Goal: Task Accomplishment & Management: Manage account settings

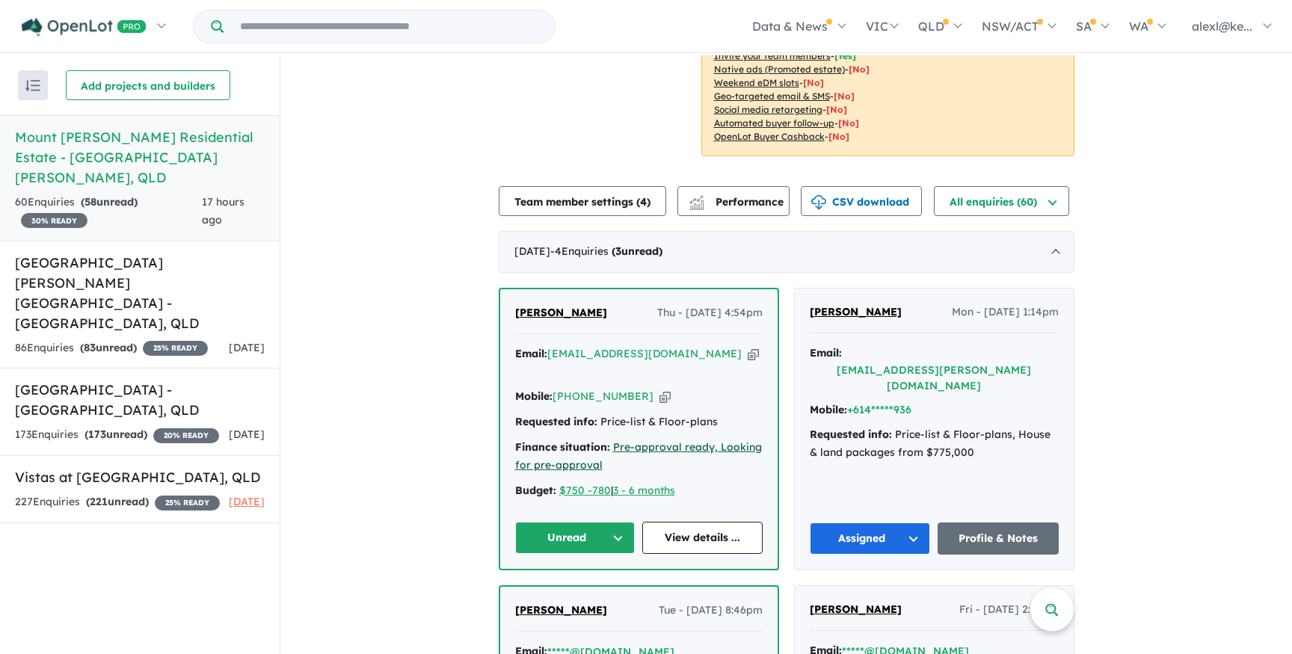
scroll to position [401, 0]
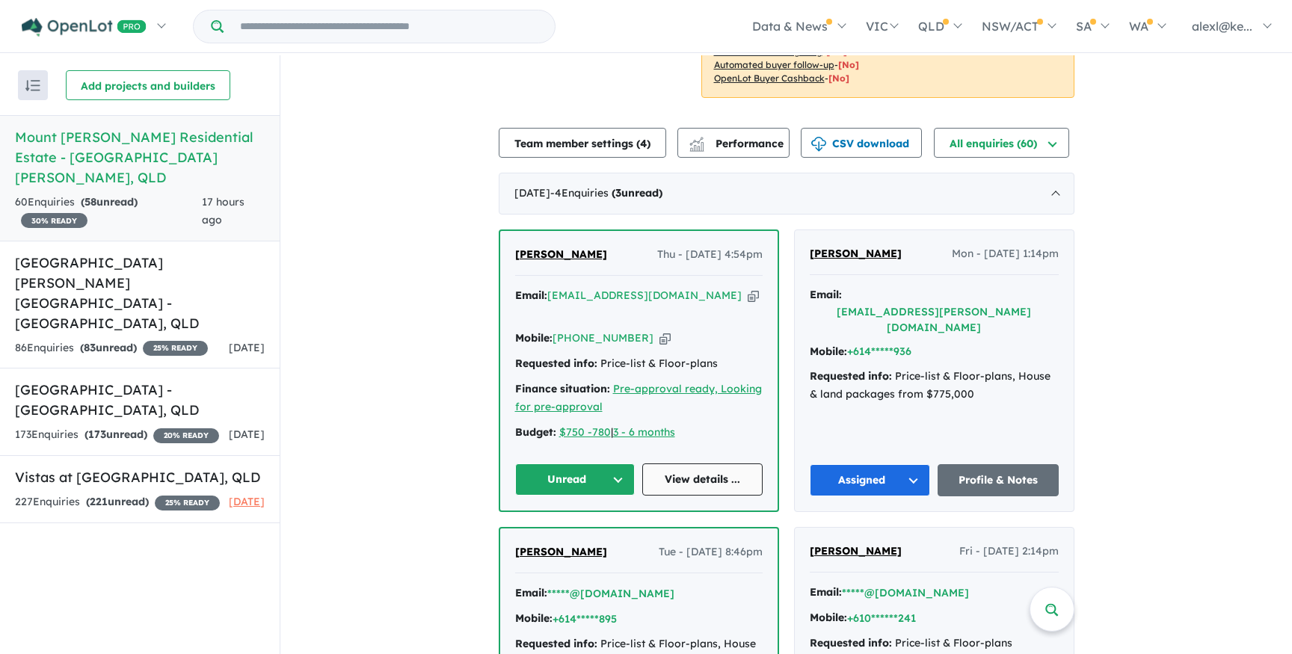
click at [688, 478] on link "View details ..." at bounding box center [702, 479] width 120 height 32
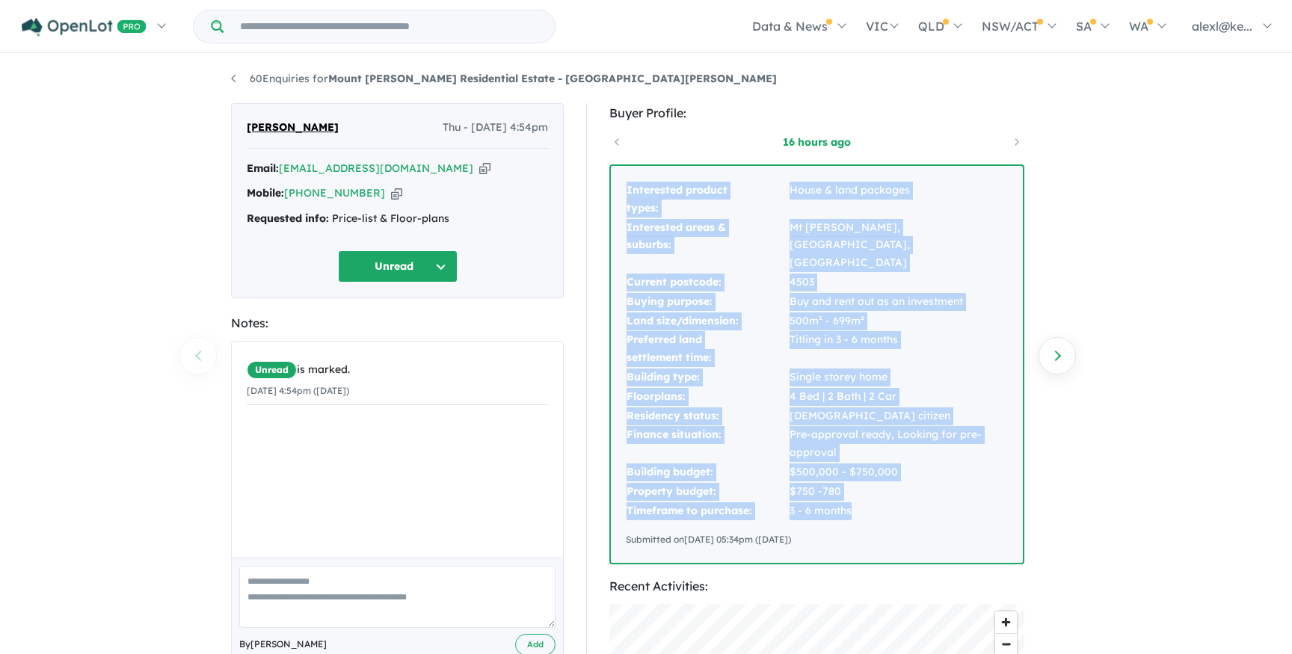
drag, startPoint x: 857, startPoint y: 493, endPoint x: 622, endPoint y: 189, distance: 384.2
click at [622, 189] on div "Interested product types: House & land packages Interested areas & suburbs: Mt …" at bounding box center [817, 364] width 412 height 397
copy tbody "Interested product types: House & land packages Interested areas & suburbs: Mt …"
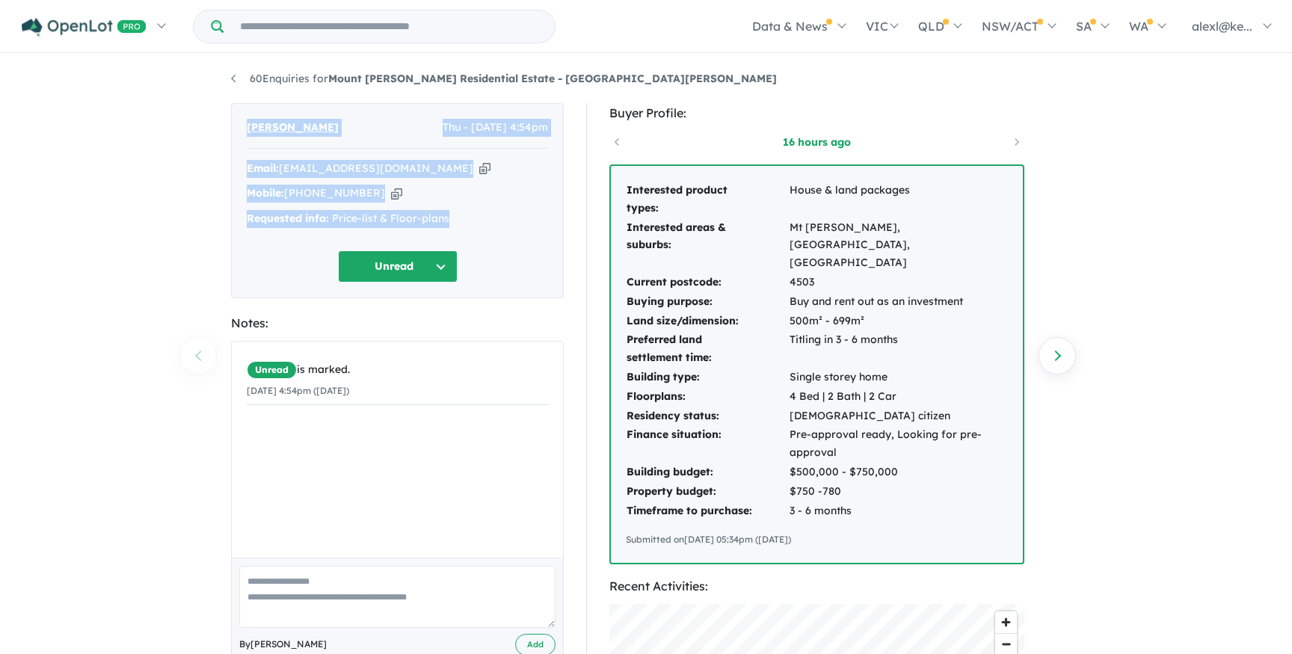
drag, startPoint x: 457, startPoint y: 221, endPoint x: 207, endPoint y: 123, distance: 268.9
click at [207, 123] on div "60 Enquiries for Mount Peter Residential Estate - Mount Peter Previous enquiry …" at bounding box center [646, 355] width 1292 height 600
copy div "Leone Afamasaga Thu - 28/08/2025, 4:54pm Email: leone.afamasaga17@gmail.com Cop…"
